Goal: Transaction & Acquisition: Purchase product/service

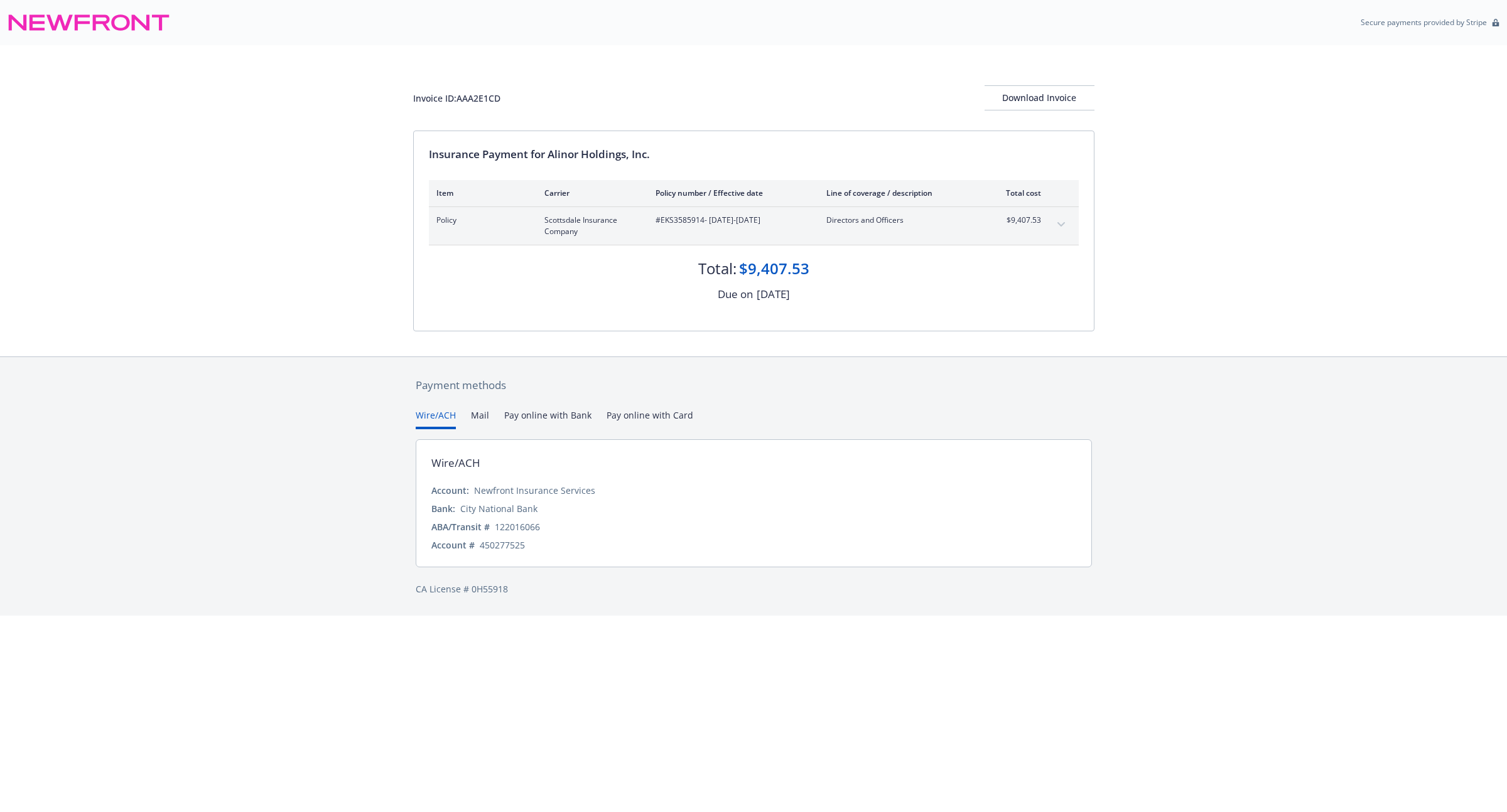
click at [445, 413] on button "Wire/ACH" at bounding box center [435, 419] width 40 height 21
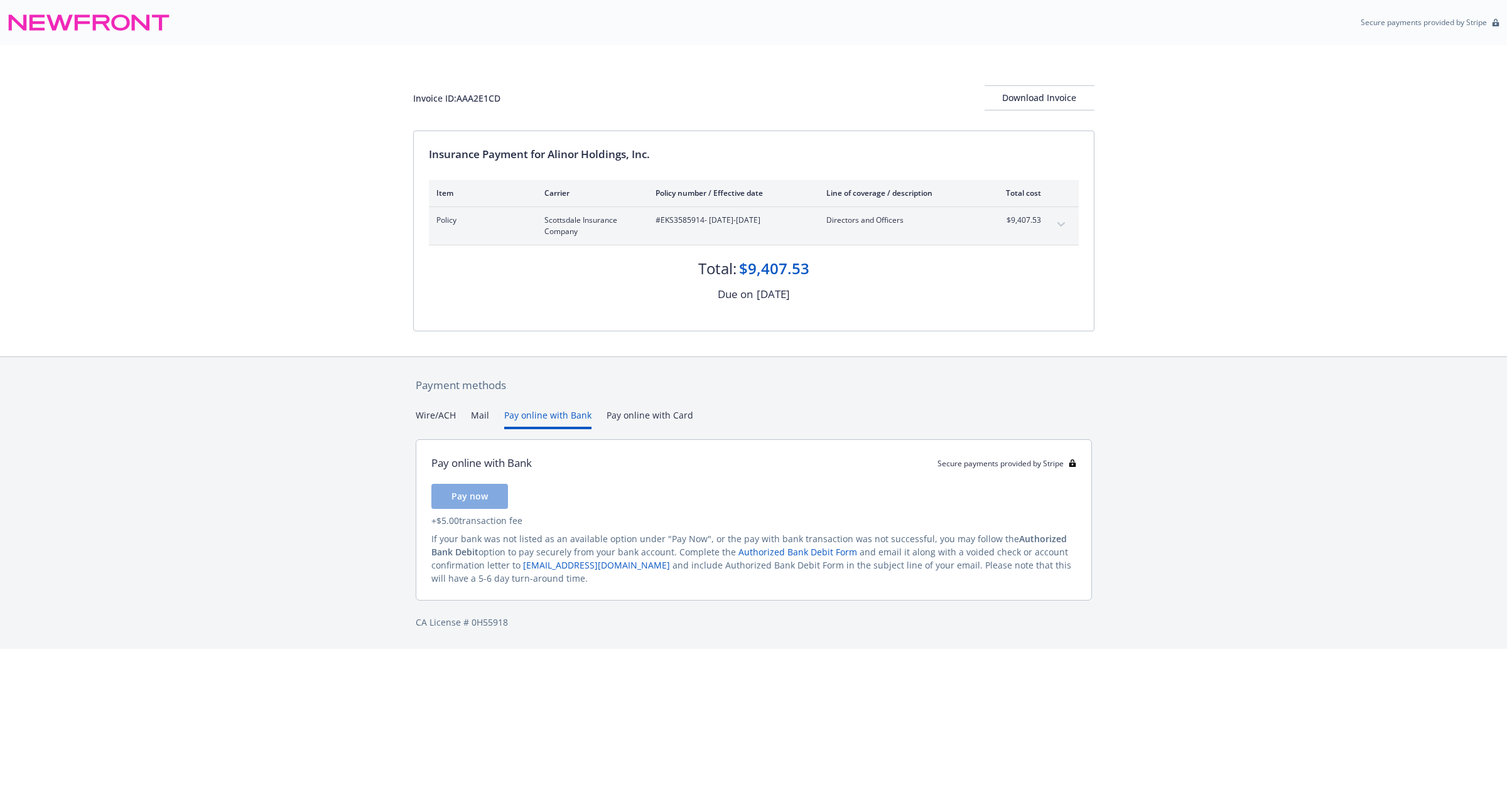
click at [541, 415] on button "Pay online with Bank" at bounding box center [548, 419] width 88 height 21
click at [1156, 429] on div "Payment methods Wire/ACH Mail Pay online with Bank Pay online with Card Pay onl…" at bounding box center [753, 503] width 1507 height 293
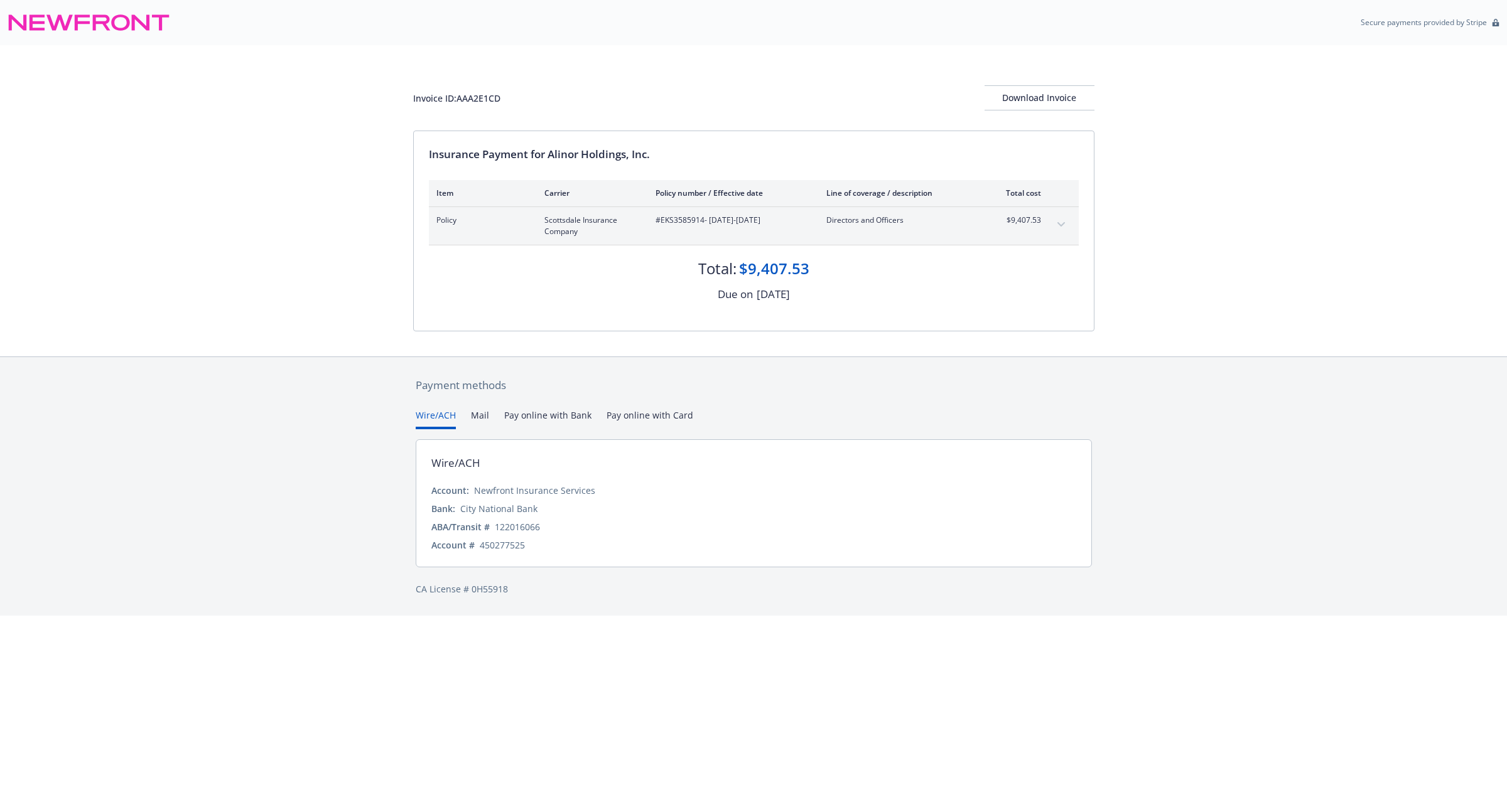
click at [428, 414] on button "Wire/ACH" at bounding box center [435, 419] width 40 height 21
